Goal: Communication & Community: Ask a question

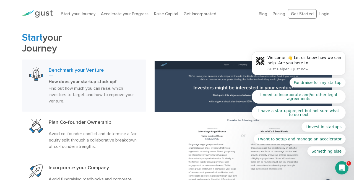
scroll to position [265, 0]
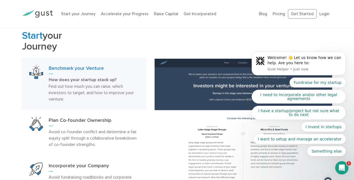
click at [320, 13] on body "Welcome! 👋 Let us know how we can help. Are you here to: Gust Helper • Just now…" at bounding box center [299, 65] width 106 height 196
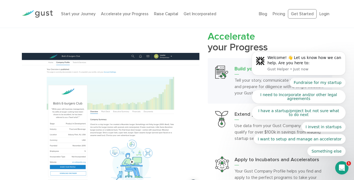
scroll to position [485, 0]
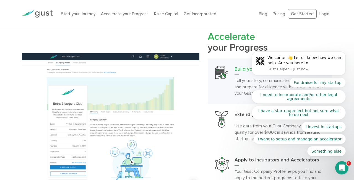
click at [343, 165] on icon "Open Intercom Messenger" at bounding box center [342, 167] width 9 height 9
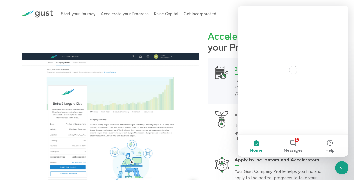
scroll to position [0, 0]
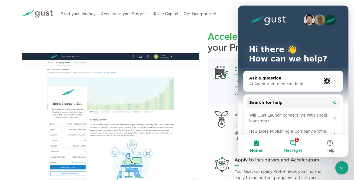
click at [290, 145] on button "1 Messages" at bounding box center [293, 146] width 37 height 22
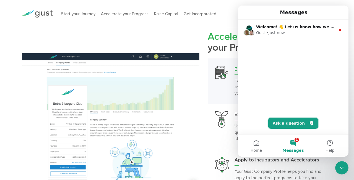
click at [288, 124] on button "Ask a question" at bounding box center [294, 123] width 50 height 11
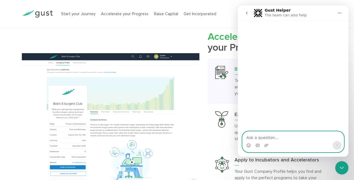
click at [257, 137] on textarea "Ask a question…" at bounding box center [293, 136] width 101 height 9
paste textarea "I am a [MEDICAL_DATA] planning to establish an aesthetic clinic in [GEOGRAPHIC_…"
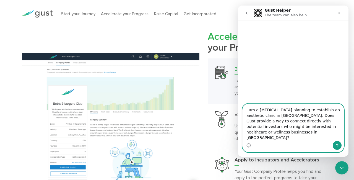
type textarea "I am a [MEDICAL_DATA] planning to establish an aesthetic clinic in [GEOGRAPHIC_…"
click at [336, 143] on icon "Send a message…" at bounding box center [337, 145] width 4 height 4
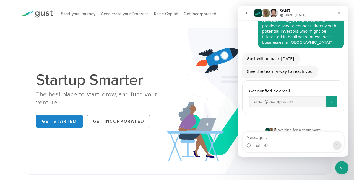
scroll to position [46, 0]
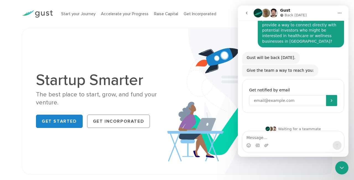
click at [266, 96] on input "Enter your email" at bounding box center [288, 100] width 77 height 11
type input "[EMAIL_ADDRESS][DOMAIN_NAME]"
click at [329, 96] on button "Submit" at bounding box center [332, 100] width 11 height 11
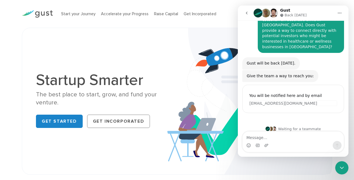
scroll to position [41, 0]
